Goal: Information Seeking & Learning: Learn about a topic

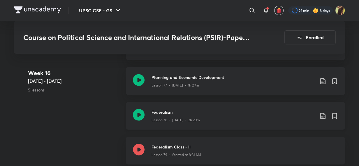
click at [138, 109] on icon at bounding box center [139, 115] width 12 height 12
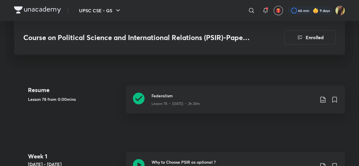
click at [138, 92] on icon at bounding box center [139, 98] width 12 height 12
click at [44, 9] on img at bounding box center [37, 9] width 47 height 7
